Goal: Browse casually

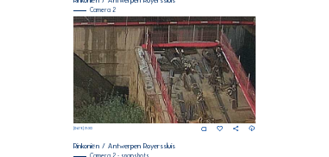
scroll to position [306, 0]
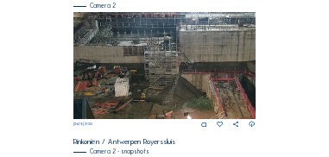
drag, startPoint x: 104, startPoint y: 35, endPoint x: 140, endPoint y: 47, distance: 37.1
click at [140, 47] on img at bounding box center [164, 65] width 182 height 107
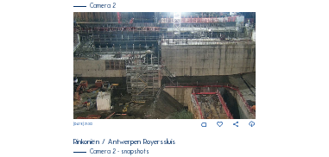
drag, startPoint x: 220, startPoint y: 58, endPoint x: 199, endPoint y: 69, distance: 24.3
click at [199, 69] on img at bounding box center [164, 65] width 182 height 107
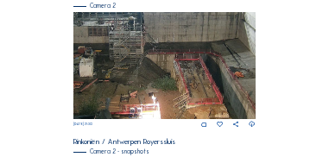
drag, startPoint x: 206, startPoint y: 94, endPoint x: 193, endPoint y: 57, distance: 39.0
click at [193, 57] on img at bounding box center [164, 65] width 182 height 107
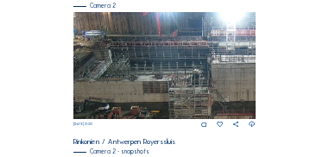
drag, startPoint x: 151, startPoint y: 50, endPoint x: 224, endPoint y: 44, distance: 72.8
click at [224, 44] on img at bounding box center [164, 65] width 182 height 107
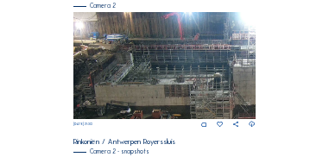
drag, startPoint x: 135, startPoint y: 56, endPoint x: 156, endPoint y: 59, distance: 21.7
click at [156, 59] on img at bounding box center [164, 65] width 182 height 107
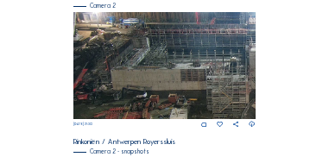
drag, startPoint x: 134, startPoint y: 70, endPoint x: 157, endPoint y: 54, distance: 28.5
click at [157, 54] on img at bounding box center [164, 65] width 182 height 107
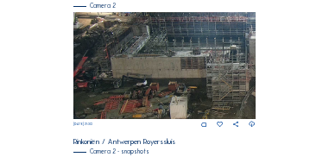
drag, startPoint x: 95, startPoint y: 91, endPoint x: 142, endPoint y: 79, distance: 48.2
click at [142, 79] on img at bounding box center [164, 65] width 182 height 107
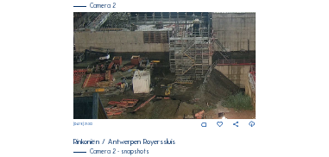
drag, startPoint x: 205, startPoint y: 70, endPoint x: 168, endPoint y: 43, distance: 45.8
click at [168, 43] on img at bounding box center [164, 65] width 182 height 107
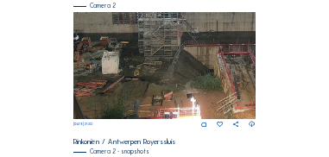
drag, startPoint x: 174, startPoint y: 85, endPoint x: 144, endPoint y: 66, distance: 34.5
click at [142, 66] on img at bounding box center [164, 65] width 182 height 107
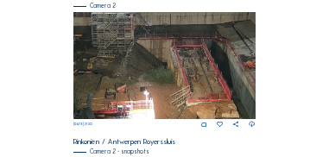
drag, startPoint x: 213, startPoint y: 83, endPoint x: 155, endPoint y: 74, distance: 58.5
click at [155, 74] on img at bounding box center [164, 65] width 182 height 107
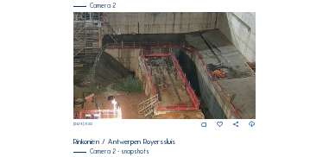
drag, startPoint x: 187, startPoint y: 73, endPoint x: 168, endPoint y: 81, distance: 20.9
click at [168, 81] on img at bounding box center [164, 65] width 182 height 107
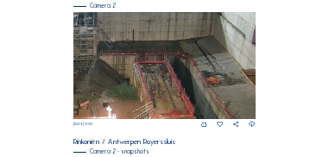
click at [174, 71] on img at bounding box center [164, 65] width 182 height 107
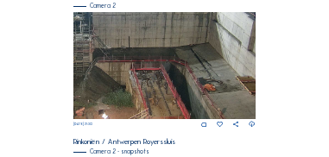
click at [180, 60] on img at bounding box center [164, 65] width 182 height 107
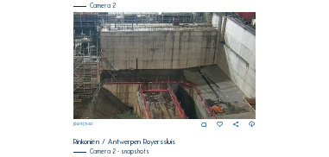
drag, startPoint x: 161, startPoint y: 55, endPoint x: 169, endPoint y: 78, distance: 23.8
click at [169, 78] on img at bounding box center [164, 65] width 182 height 107
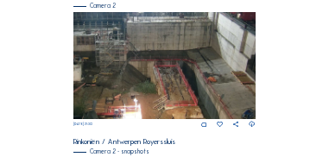
drag, startPoint x: 174, startPoint y: 91, endPoint x: 176, endPoint y: 68, distance: 22.6
click at [176, 68] on img at bounding box center [164, 65] width 182 height 107
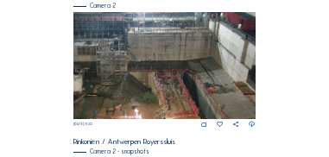
drag, startPoint x: 175, startPoint y: 27, endPoint x: 176, endPoint y: 37, distance: 10.4
click at [176, 37] on img at bounding box center [164, 65] width 182 height 107
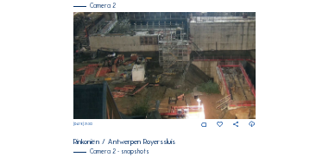
drag, startPoint x: 121, startPoint y: 69, endPoint x: 184, endPoint y: 52, distance: 65.4
click at [184, 52] on img at bounding box center [164, 65] width 182 height 107
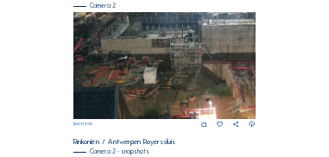
drag, startPoint x: 143, startPoint y: 71, endPoint x: 155, endPoint y: 71, distance: 12.1
click at [155, 71] on img at bounding box center [164, 65] width 182 height 107
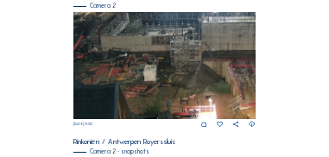
drag, startPoint x: 124, startPoint y: 71, endPoint x: 171, endPoint y: 66, distance: 46.9
click at [174, 66] on img at bounding box center [164, 65] width 182 height 107
